Goal: Information Seeking & Learning: Learn about a topic

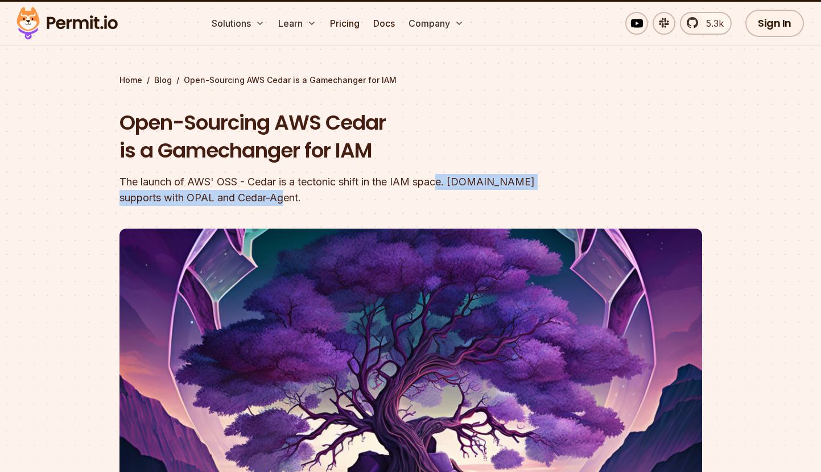
drag, startPoint x: 442, startPoint y: 176, endPoint x: 444, endPoint y: 203, distance: 26.8
click at [444, 203] on div "The launch of AWS' OSS - Cedar is a tectonic shift in the IAM space. [DOMAIN_NA…" at bounding box center [338, 190] width 437 height 32
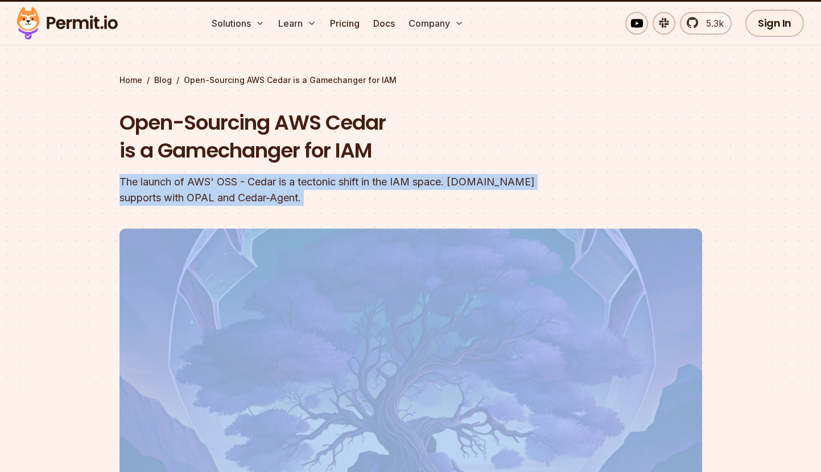
drag, startPoint x: 444, startPoint y: 203, endPoint x: 440, endPoint y: 165, distance: 38.3
click at [440, 165] on div "Open-Sourcing AWS Cedar is a Gamechanger for IAM The launch of AWS' OSS - Cedar…" at bounding box center [338, 157] width 437 height 97
drag, startPoint x: 440, startPoint y: 165, endPoint x: 447, endPoint y: 197, distance: 32.5
click at [447, 197] on div "Open-Sourcing AWS Cedar is a Gamechanger for IAM The launch of AWS' OSS - Cedar…" at bounding box center [338, 157] width 437 height 97
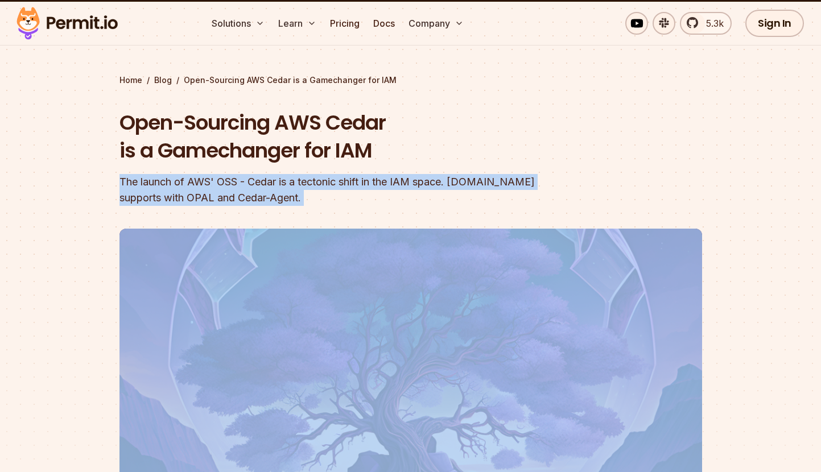
click at [447, 197] on div "The launch of AWS' OSS - Cedar is a tectonic shift in the IAM space. [DOMAIN_NA…" at bounding box center [338, 190] width 437 height 32
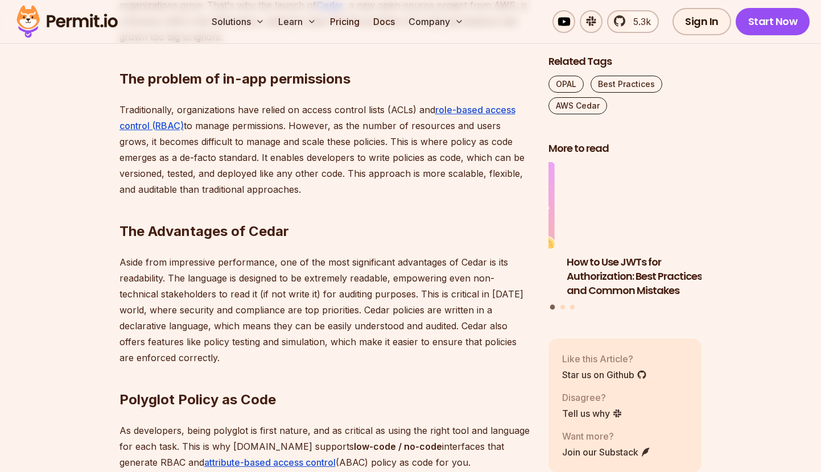
scroll to position [825, 0]
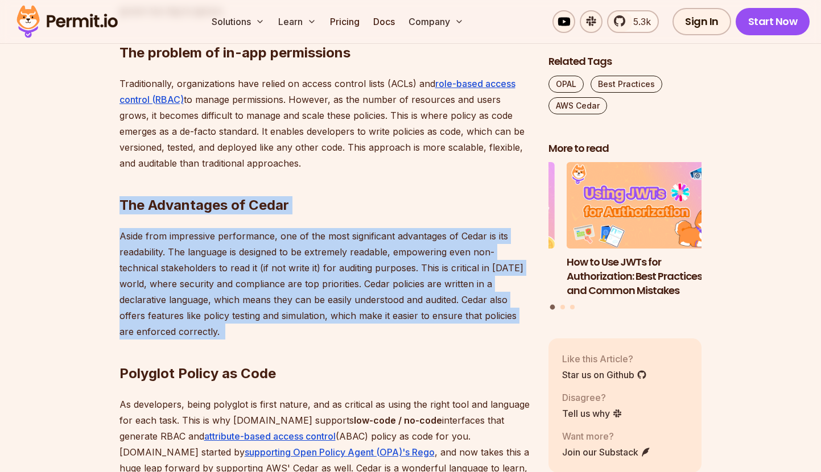
drag, startPoint x: 427, startPoint y: 191, endPoint x: 425, endPoint y: 341, distance: 150.8
click at [425, 341] on h2 "Polyglot Policy as Code" at bounding box center [325, 351] width 411 height 64
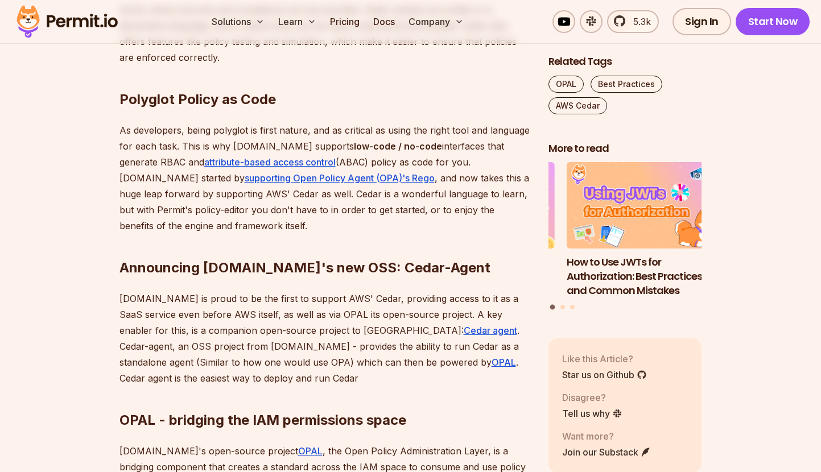
scroll to position [1108, 0]
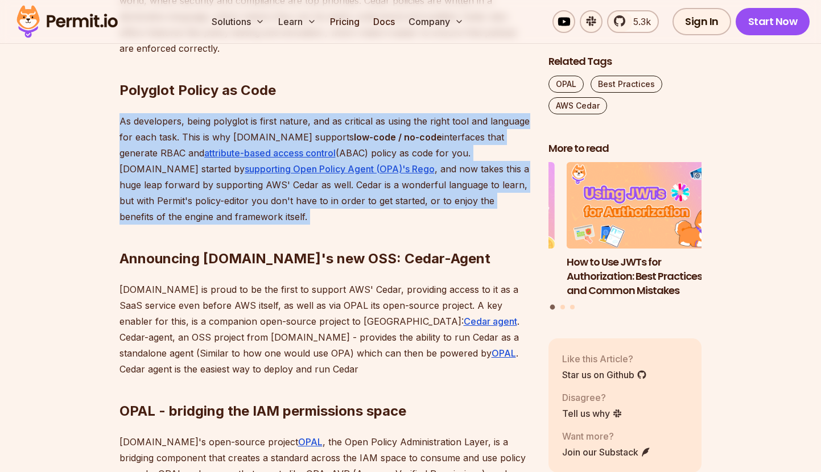
drag, startPoint x: 418, startPoint y: 101, endPoint x: 413, endPoint y: 217, distance: 116.8
click at [413, 217] on div "In [DATE] cloud-native world, managing permissions and access control has becom…" at bounding box center [325, 243] width 411 height 1238
click at [413, 217] on h2 "Announcing [DOMAIN_NAME]'s new OSS: Cedar-Agent" at bounding box center [325, 236] width 411 height 64
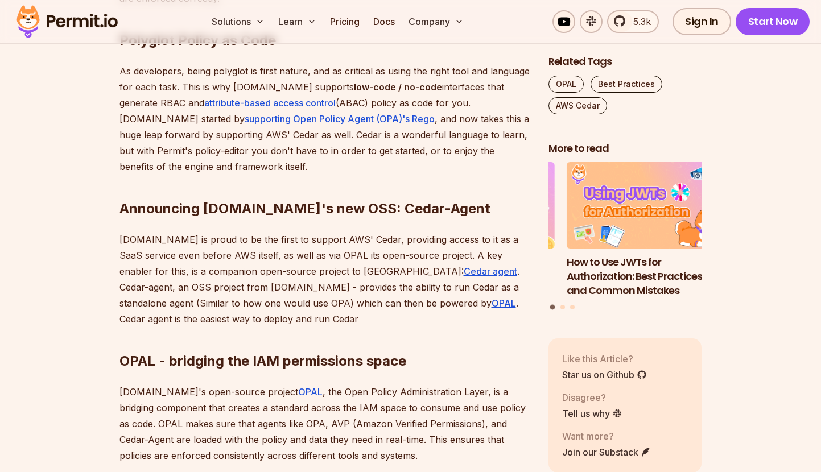
scroll to position [1168, 0]
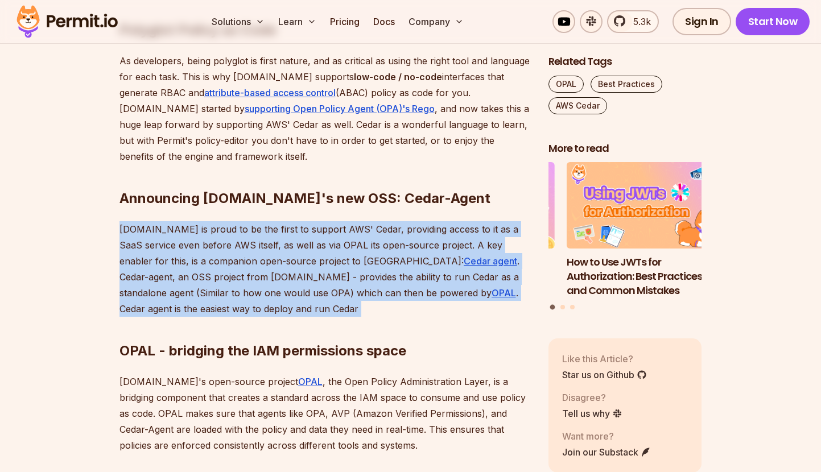
drag, startPoint x: 413, startPoint y: 217, endPoint x: 406, endPoint y: 315, distance: 97.6
click at [406, 315] on div "In [DATE] cloud-native world, managing permissions and access control has becom…" at bounding box center [325, 183] width 411 height 1238
click at [406, 315] on h2 "OPAL - bridging the IAM permissions space" at bounding box center [325, 328] width 411 height 64
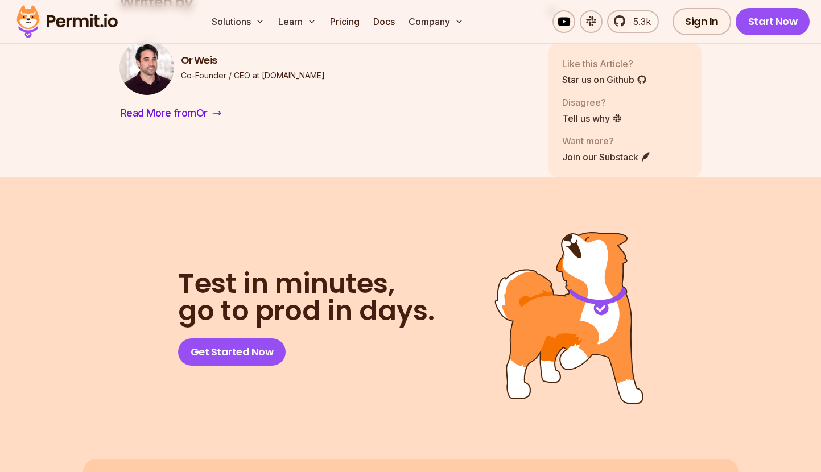
scroll to position [2029, 0]
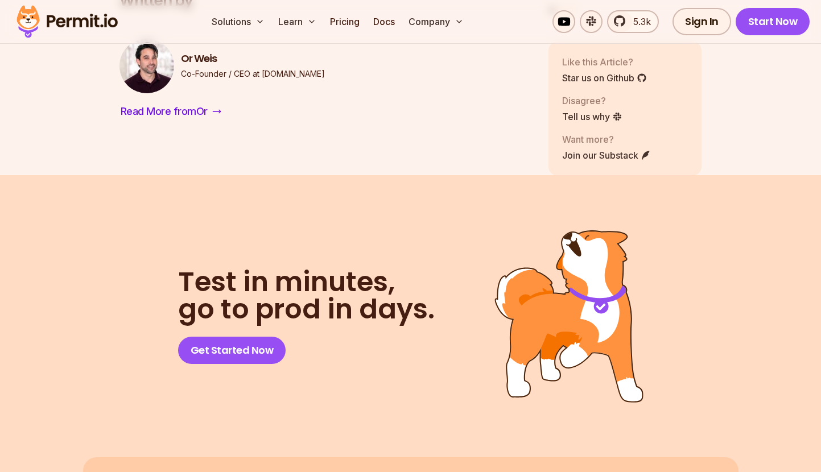
click at [105, 17] on img at bounding box center [67, 21] width 112 height 39
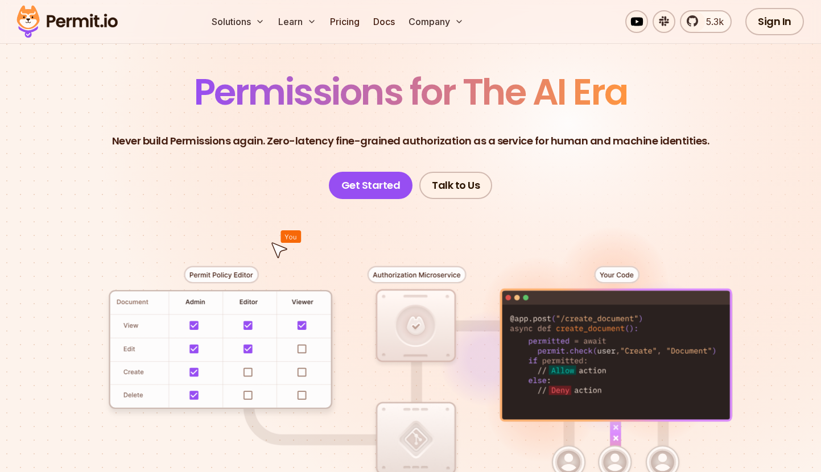
scroll to position [67, 0]
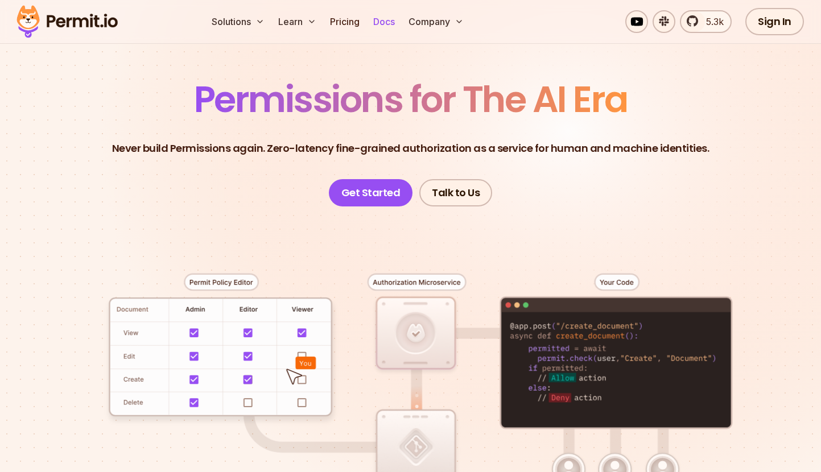
click at [386, 17] on link "Docs" at bounding box center [384, 21] width 31 height 23
